Goal: Navigation & Orientation: Find specific page/section

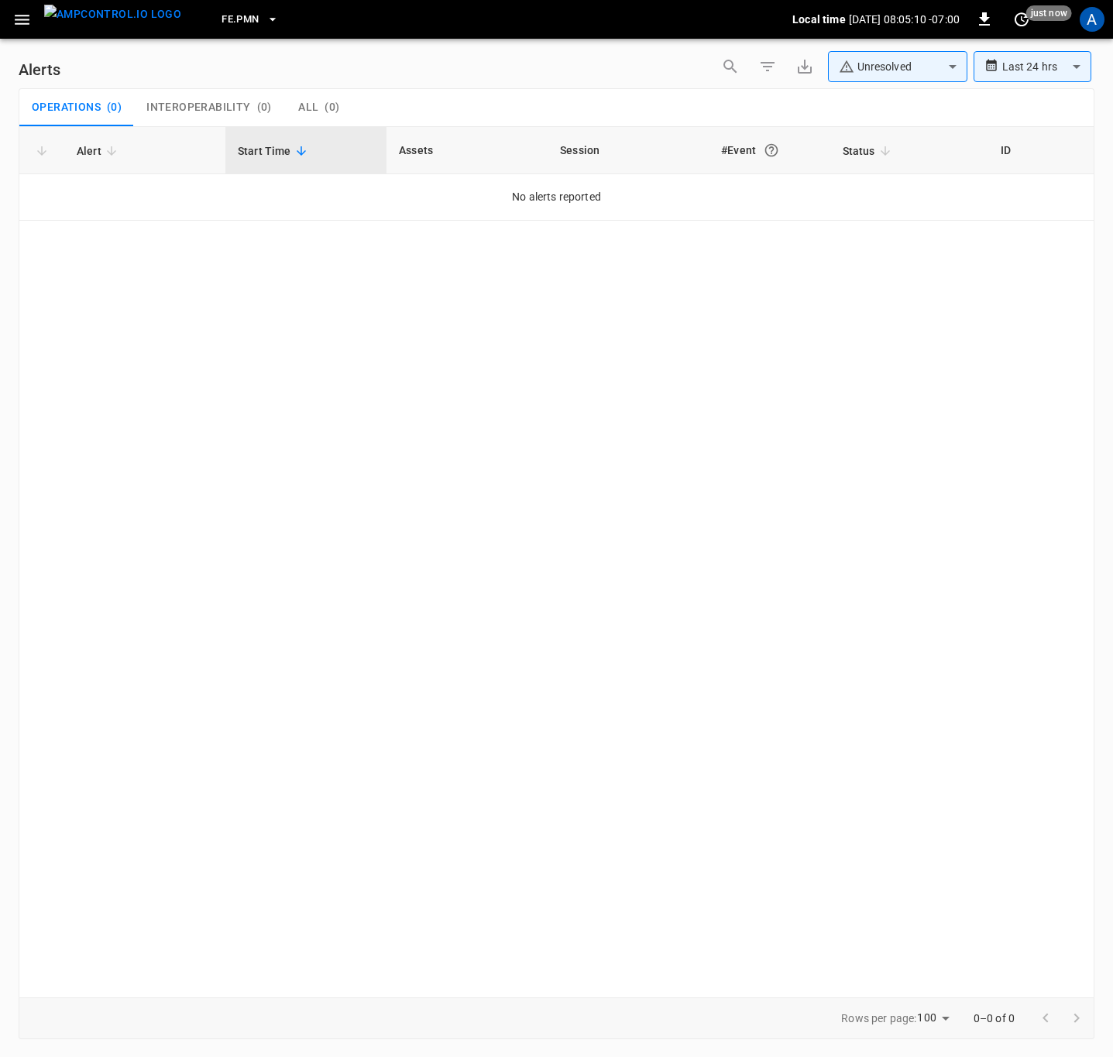
click at [762, 400] on div "Alert Start Time Assets Session #Event Status ID No alerts reported" at bounding box center [557, 561] width 1076 height 871
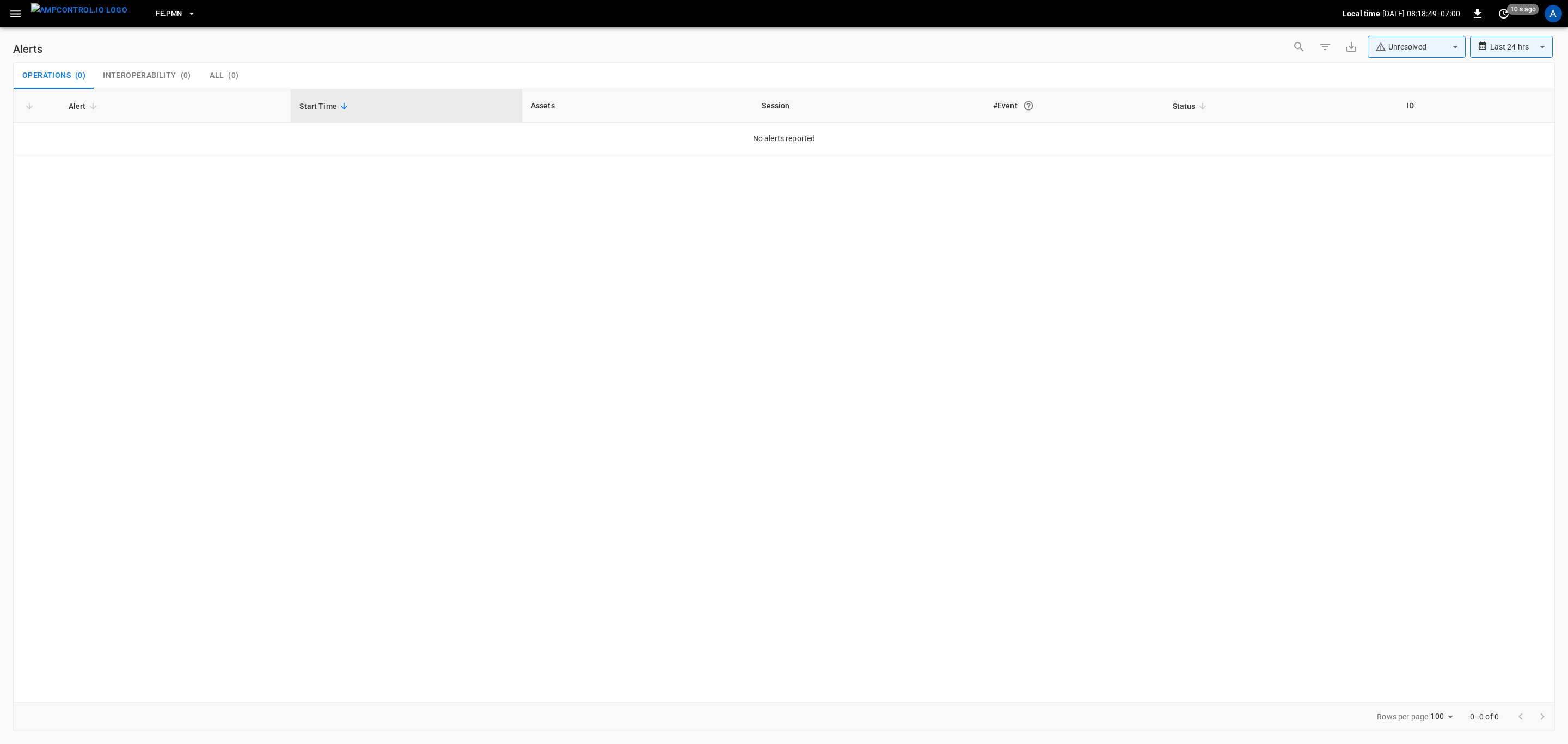
click at [20, 15] on icon "button" at bounding box center [15, 13] width 13 height 13
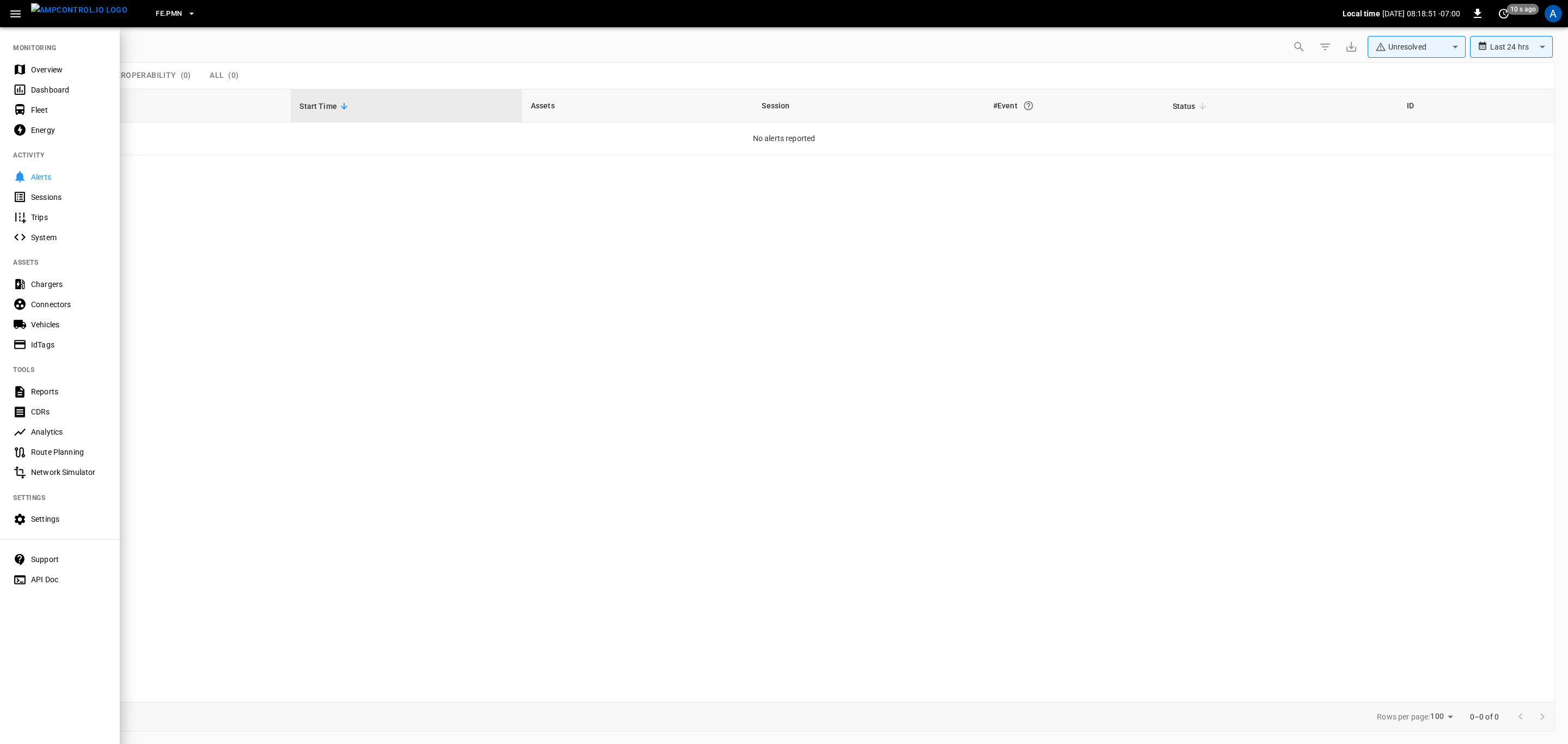
click at [37, 64] on div "Overview" at bounding box center [69, 69] width 76 height 11
click at [83, 71] on div "Overview" at bounding box center [69, 69] width 76 height 11
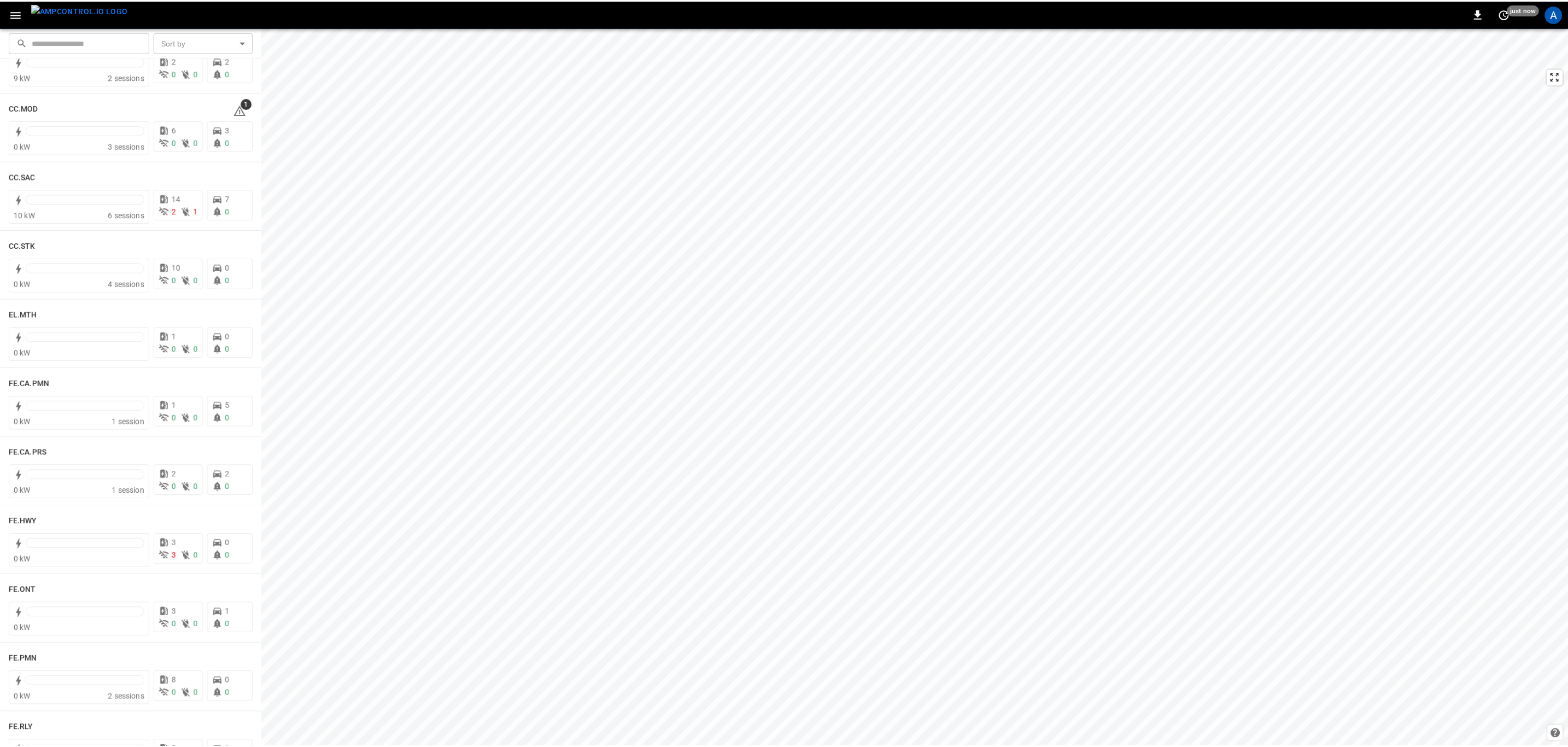
scroll to position [738, 0]
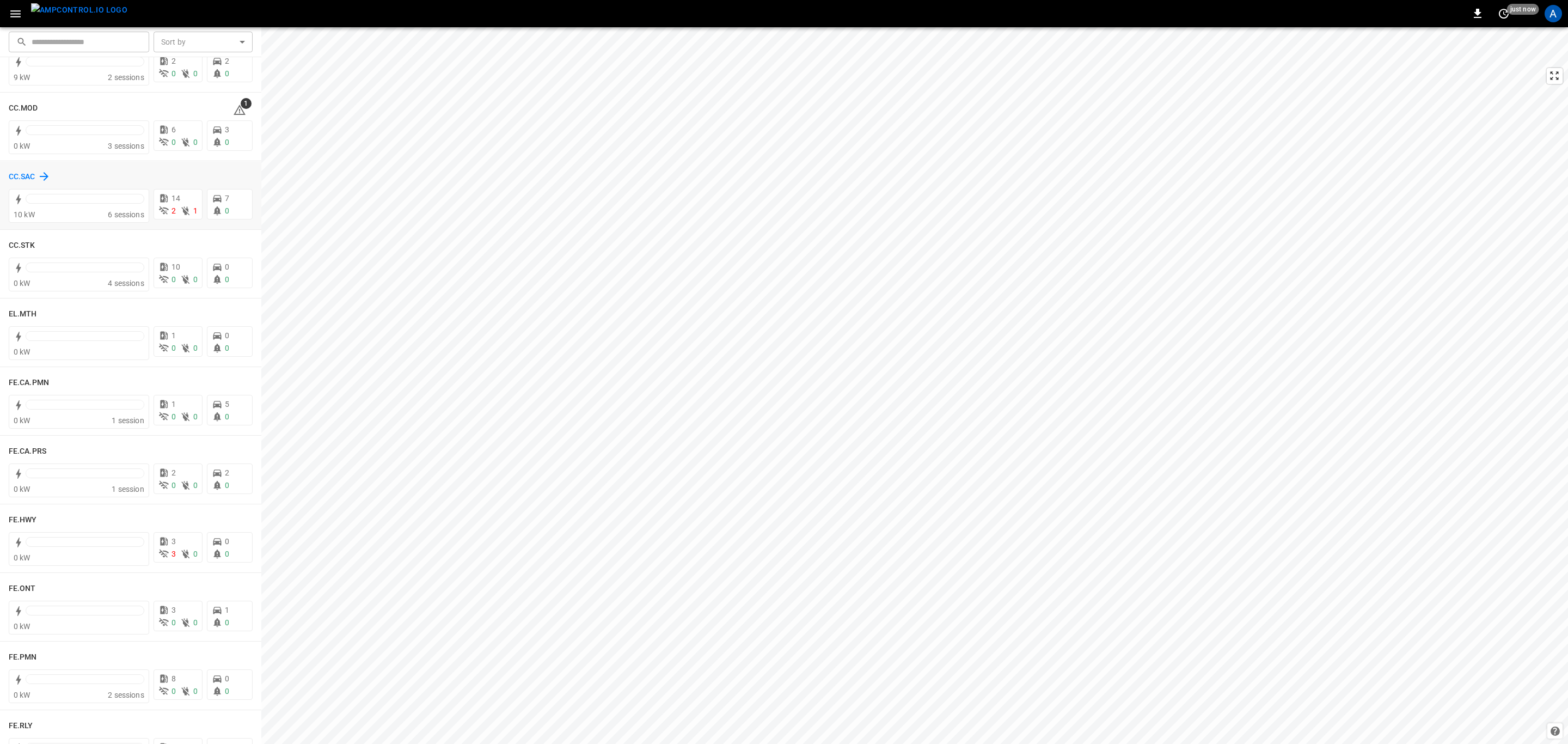
click at [16, 178] on h6 "CC.SAC" at bounding box center [22, 177] width 27 height 12
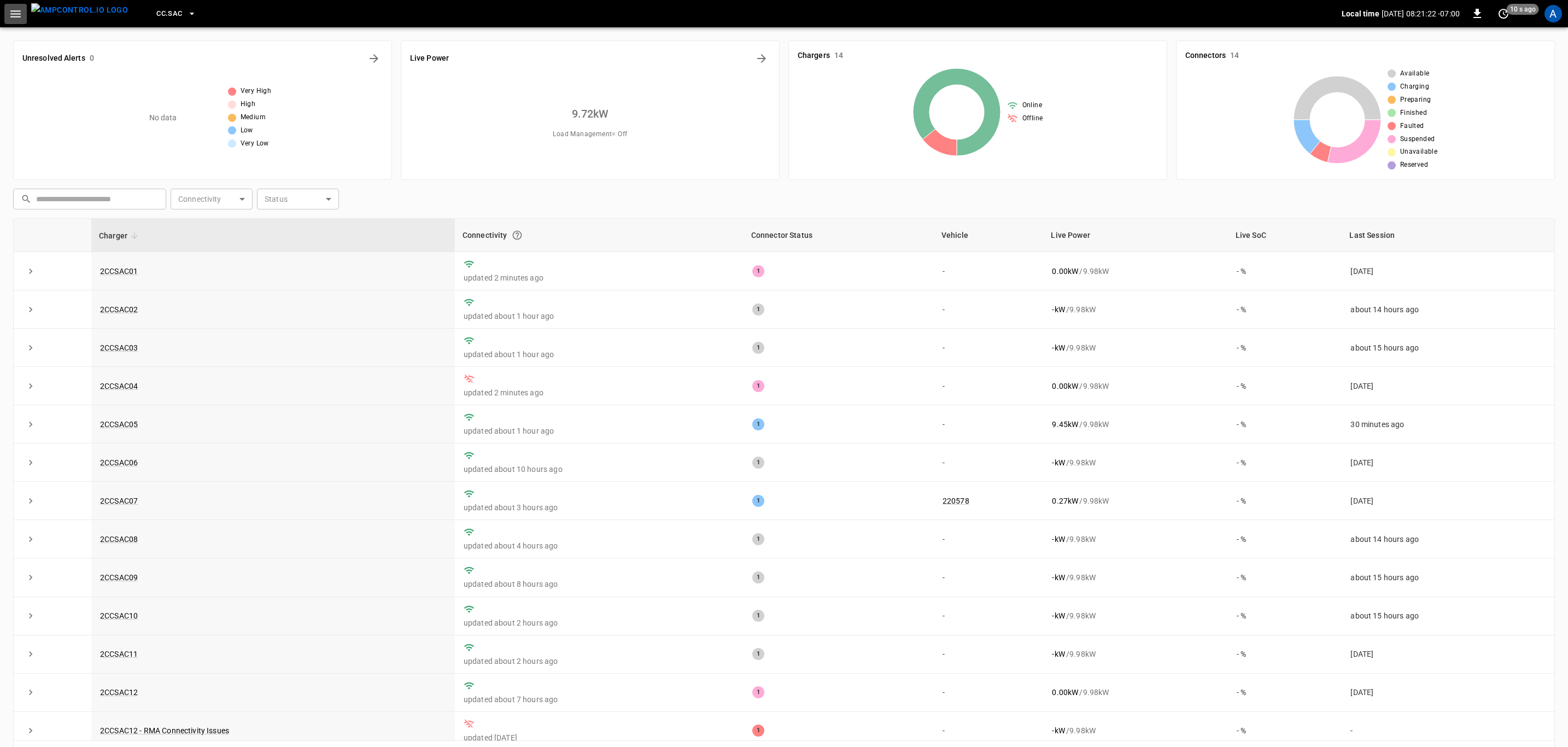
click at [25, 16] on button "button" at bounding box center [16, 13] width 23 height 20
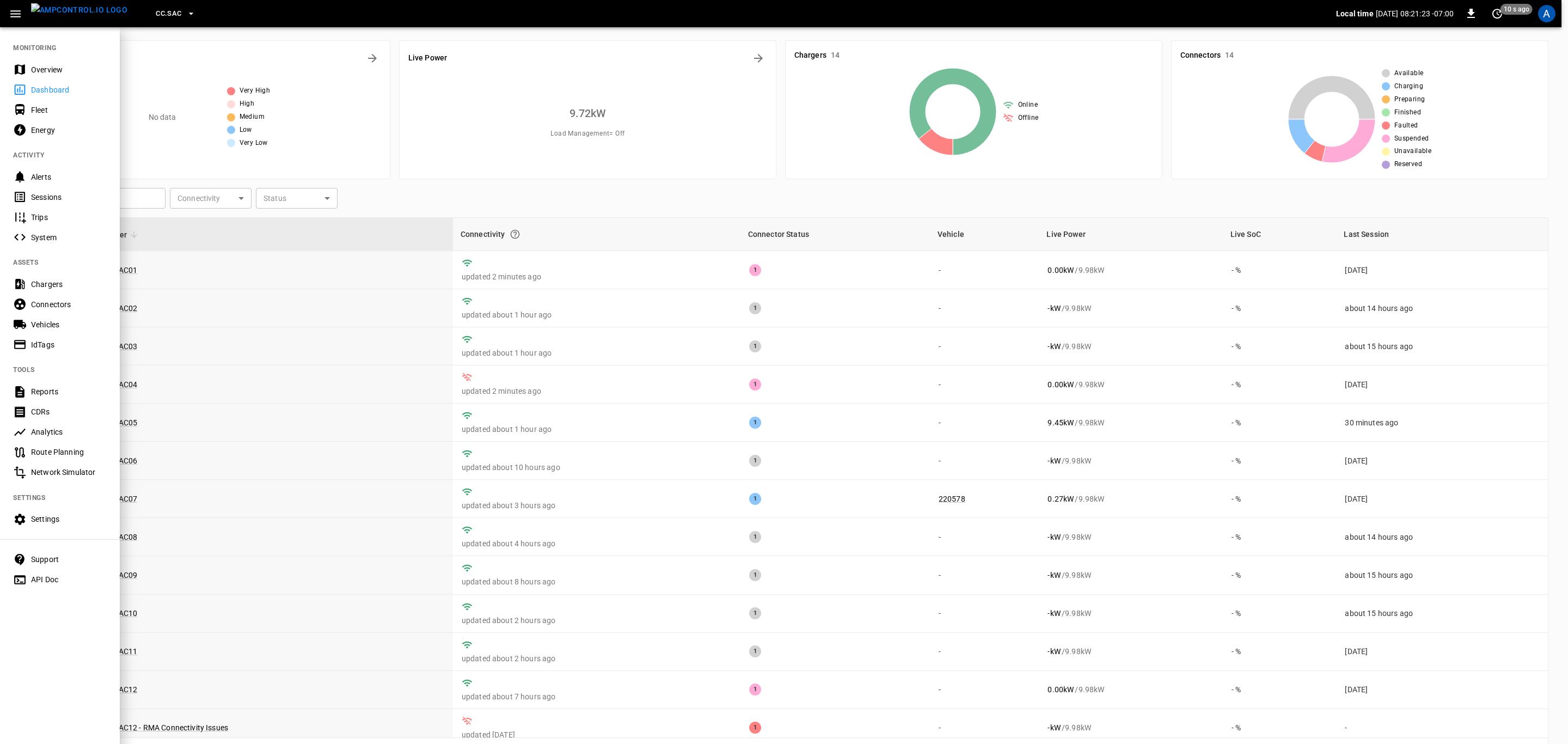
click at [41, 69] on div "Overview" at bounding box center [69, 69] width 76 height 11
